Goal: Book appointment/travel/reservation

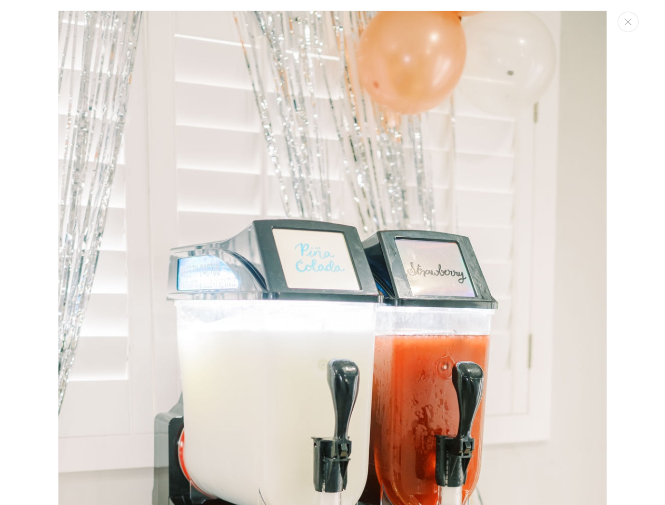
click at [434, 96] on img "Media gallery" at bounding box center [332, 422] width 549 height 822
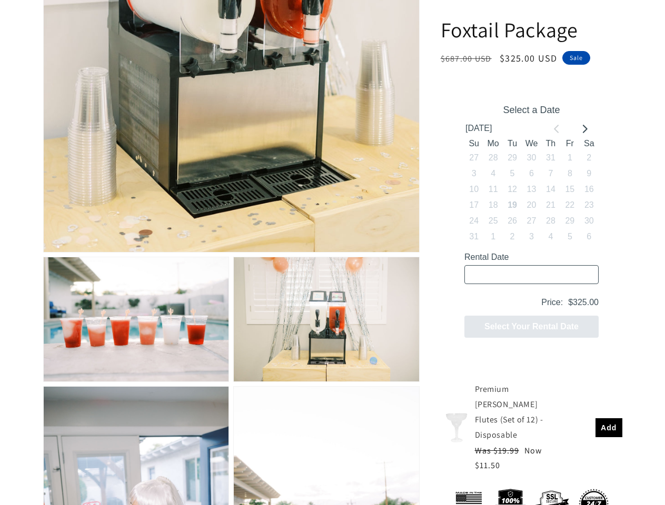
scroll to position [11, 0]
click at [556, 248] on div "Select a Date [DATE] Su Mo Tu We Th Fr Sa 27 28 29 30 31 1 2 3 4 5 6 7 8 9 10 1…" at bounding box center [531, 221] width 166 height 265
click at [584, 248] on div "Select a Date [DATE] Su Mo Tu We Th Fr Sa 27 28 29 30 31 1 2 3 4 5 6 7 8 9 10 1…" at bounding box center [531, 221] width 166 height 265
click at [473, 277] on input "Rental Date" at bounding box center [531, 274] width 134 height 19
click at [492, 277] on input "Rental Date" at bounding box center [531, 274] width 134 height 19
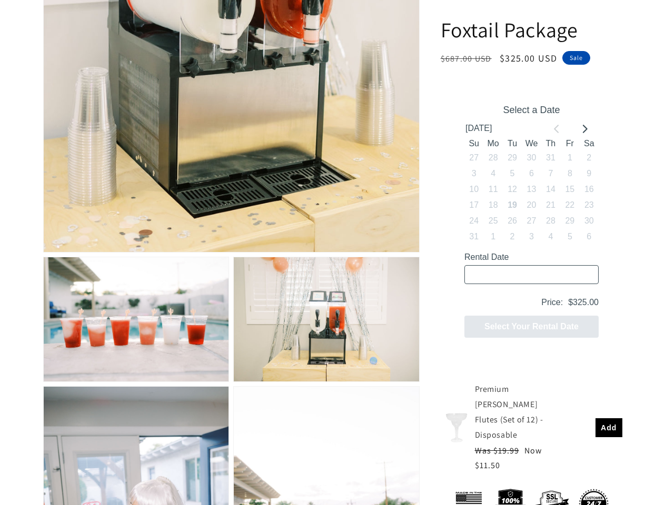
click at [511, 277] on input "Rental Date" at bounding box center [531, 274] width 134 height 19
click at [530, 277] on input "Rental Date" at bounding box center [531, 274] width 134 height 19
click at [549, 277] on input "Rental Date" at bounding box center [531, 274] width 134 height 19
click at [569, 277] on input "Rental Date" at bounding box center [531, 274] width 134 height 19
